Goal: Information Seeking & Learning: Learn about a topic

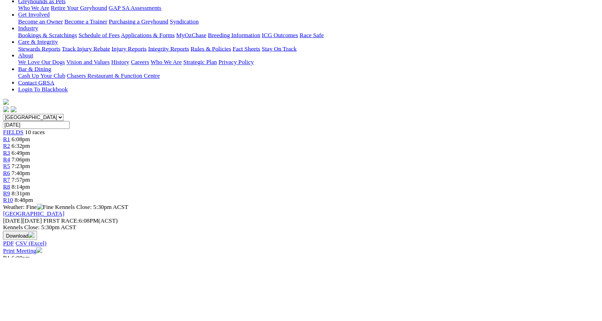
scroll to position [164, 0]
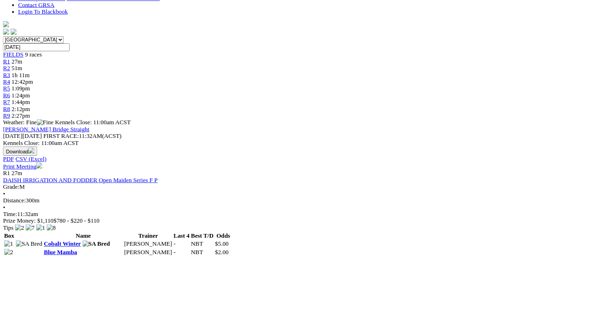
scroll to position [265, 0]
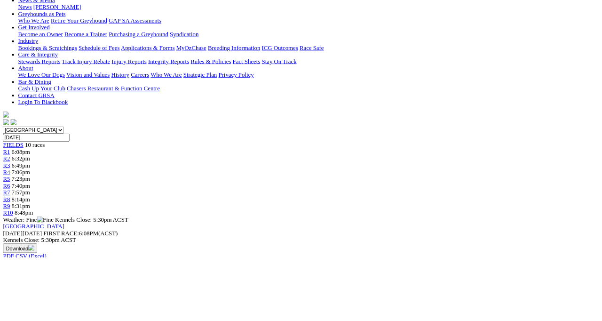
scroll to position [154, 0]
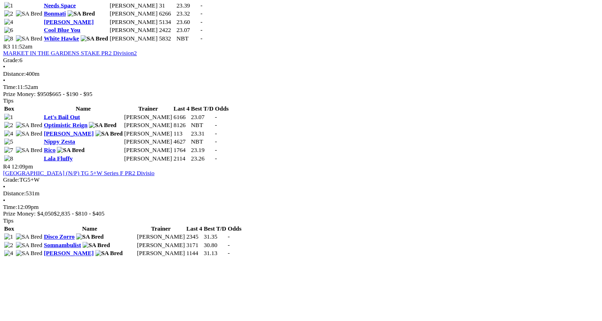
scroll to position [706, 0]
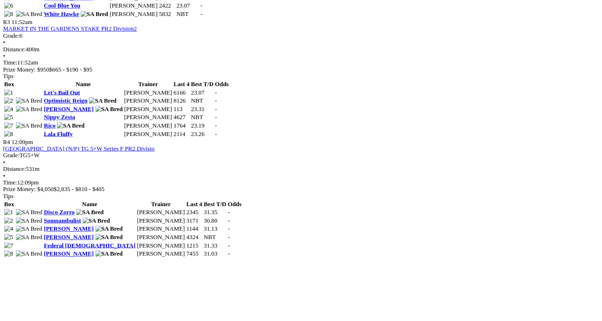
scroll to position [749, 0]
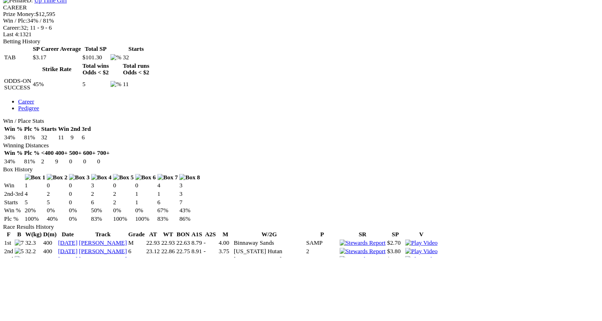
scroll to position [409, 0]
